Goal: Task Accomplishment & Management: Manage account settings

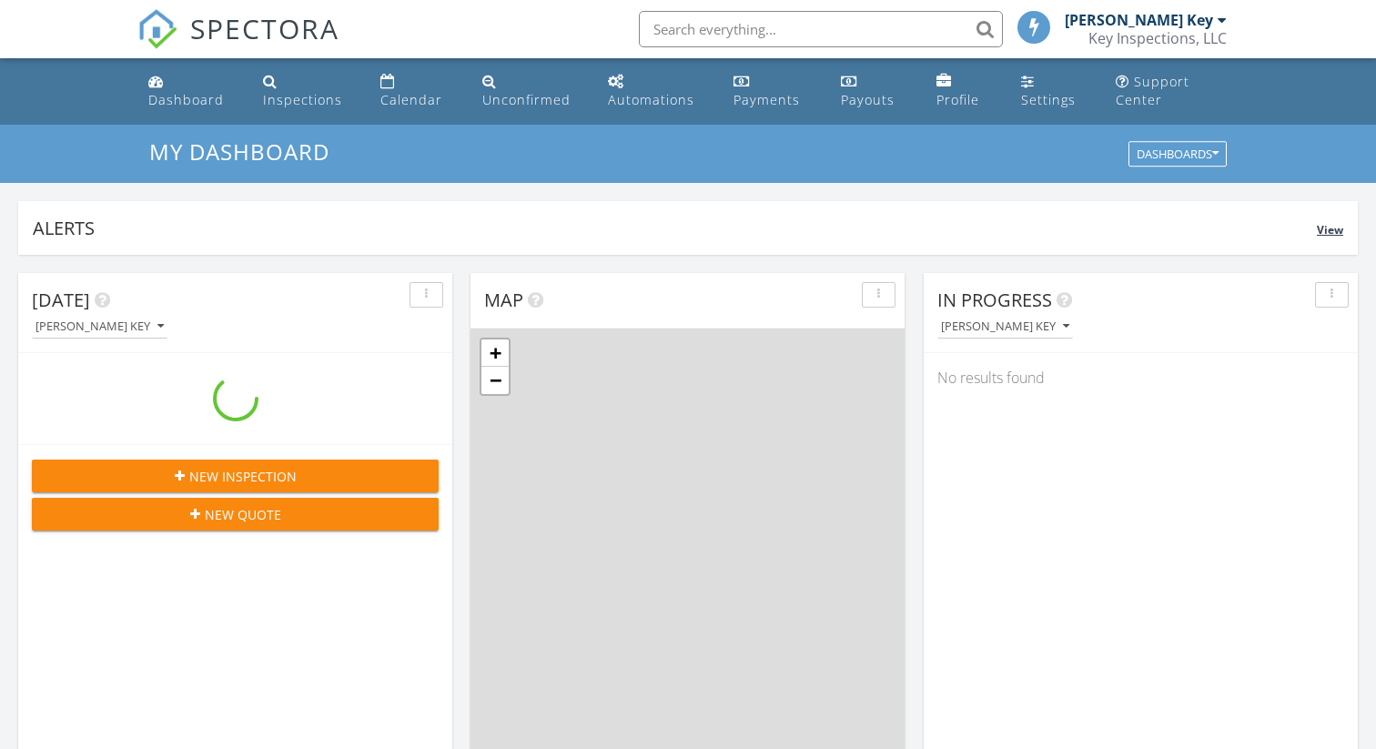
scroll to position [1658, 1377]
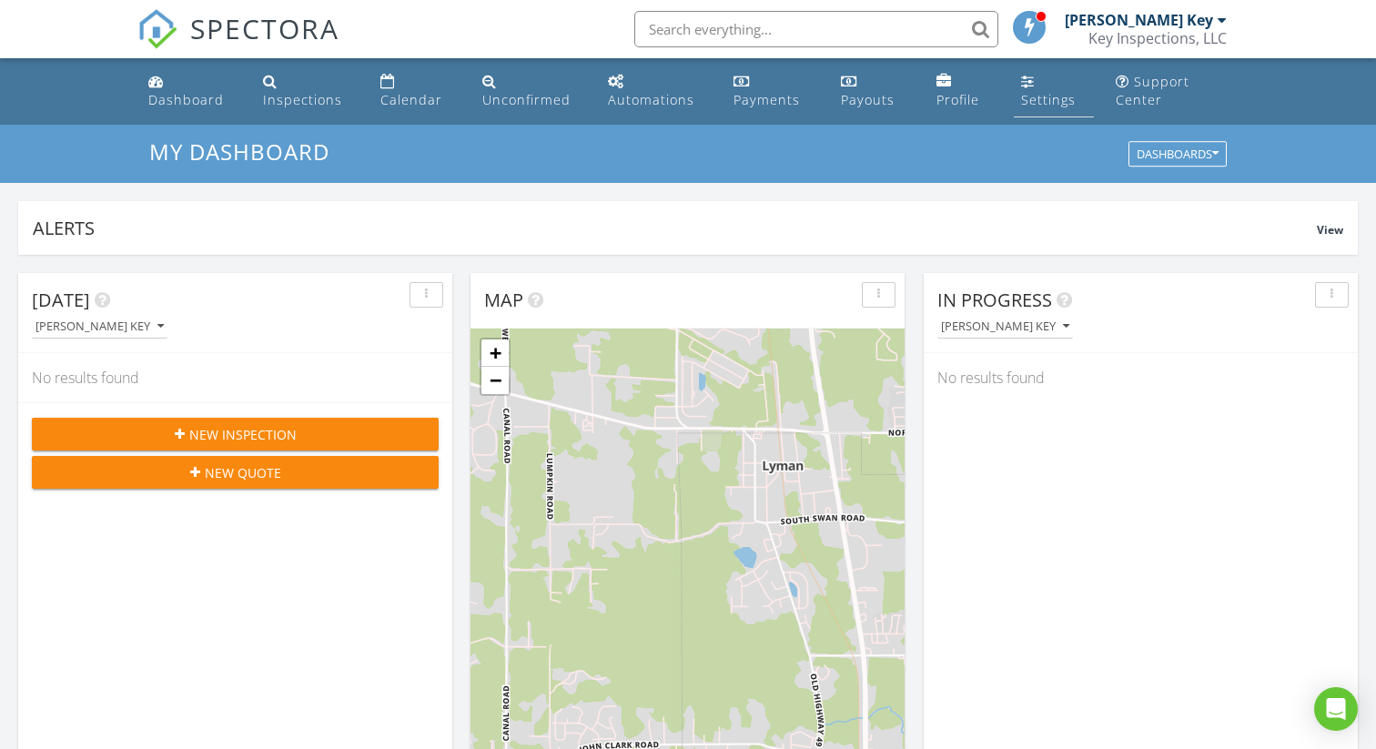
click at [1023, 86] on div "Settings" at bounding box center [1028, 81] width 14 height 15
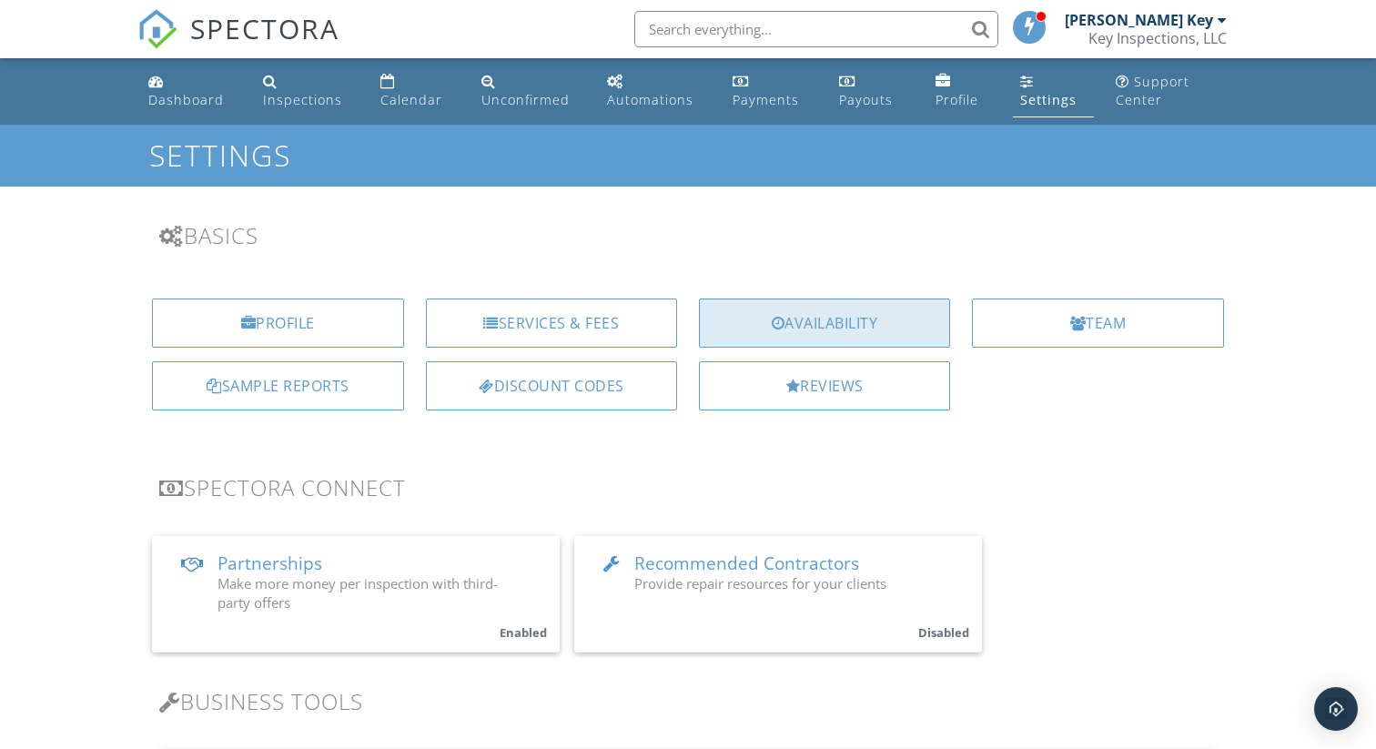
click at [841, 315] on div "Availability" at bounding box center [824, 323] width 251 height 49
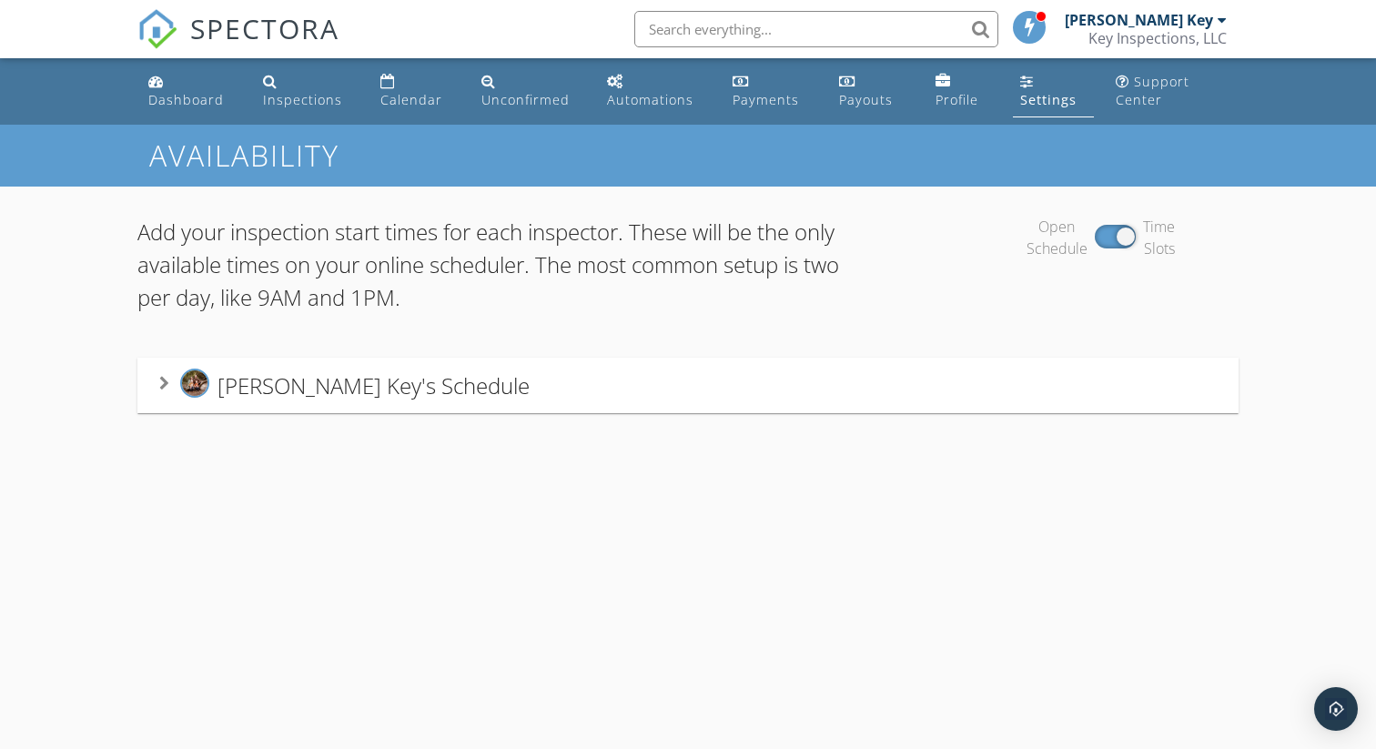
scroll to position [125, 0]
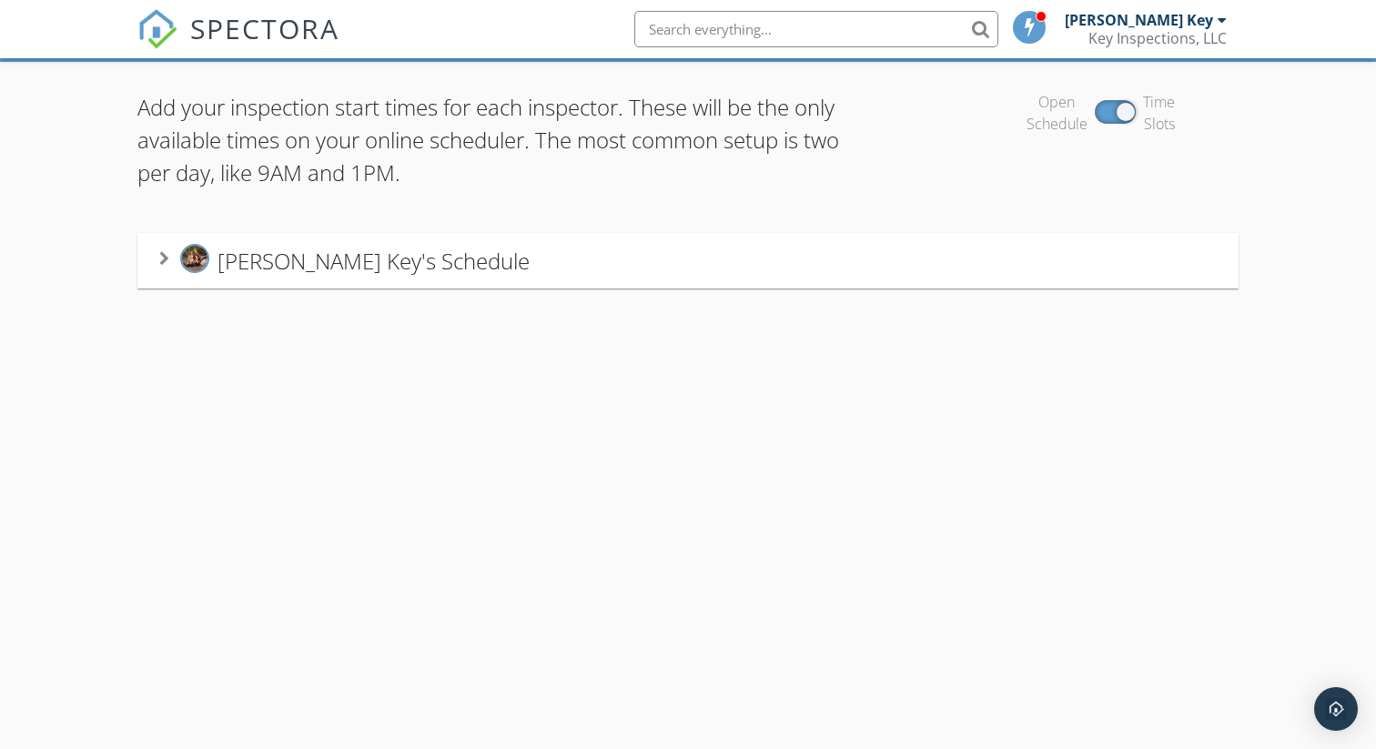
click at [356, 238] on div "Chandler Key's Schedule" at bounding box center [687, 261] width 1101 height 56
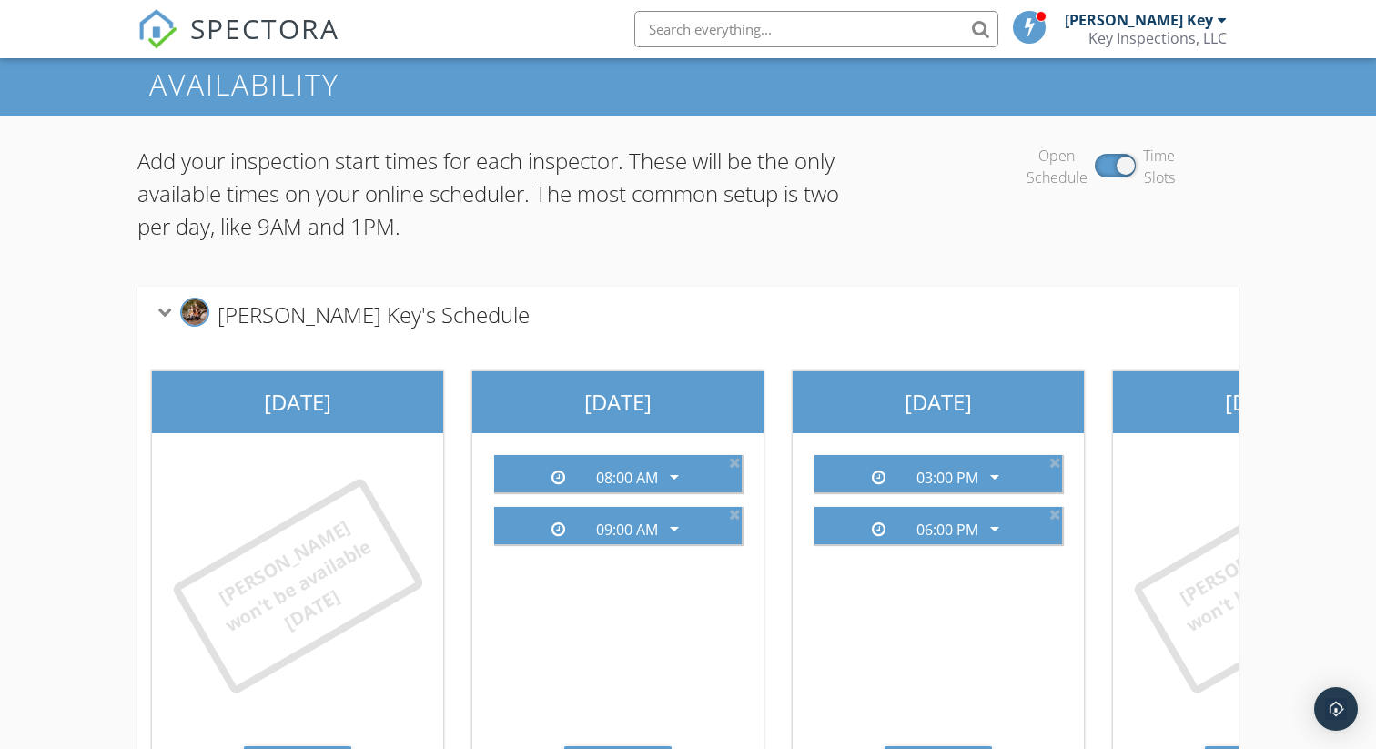
scroll to position [0, 0]
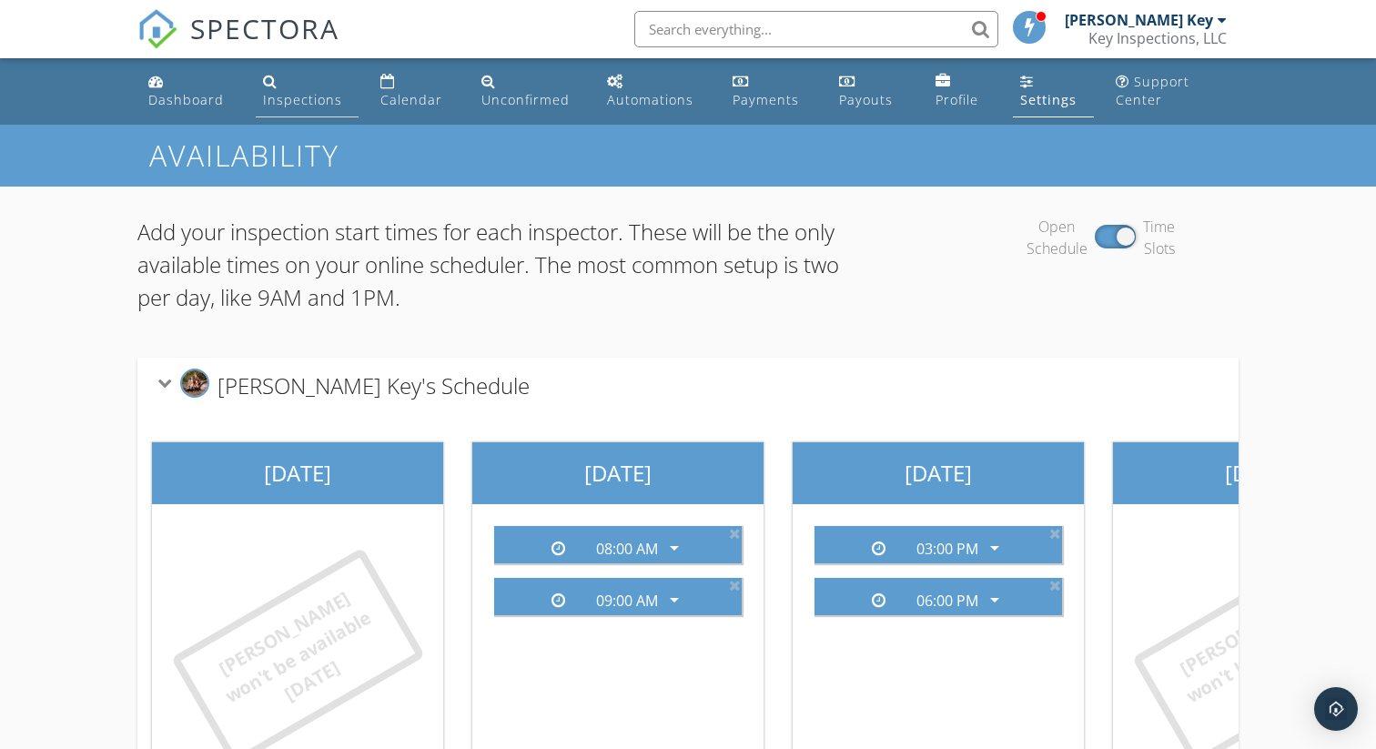
click at [292, 106] on div "Inspections" at bounding box center [302, 99] width 79 height 17
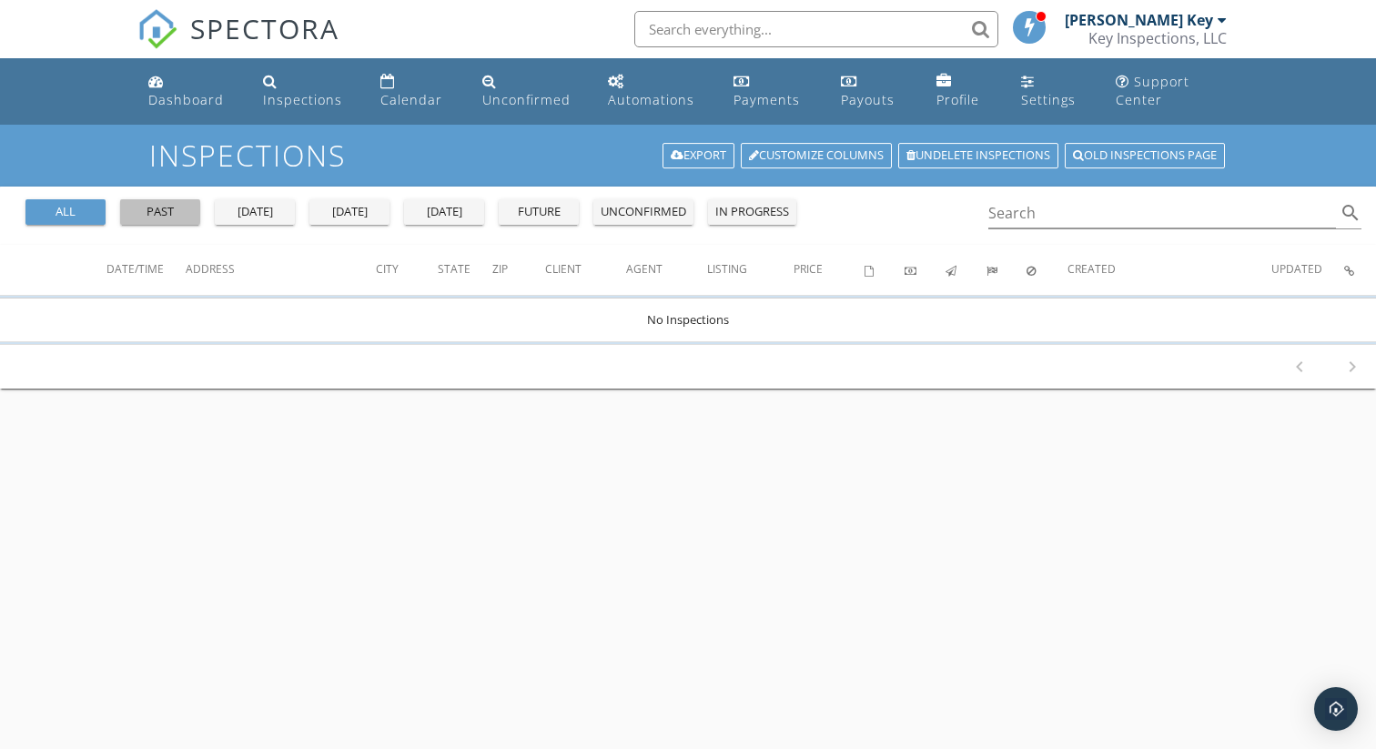
click at [167, 211] on div "past" at bounding box center [160, 212] width 66 height 18
